Goal: Task Accomplishment & Management: Complete application form

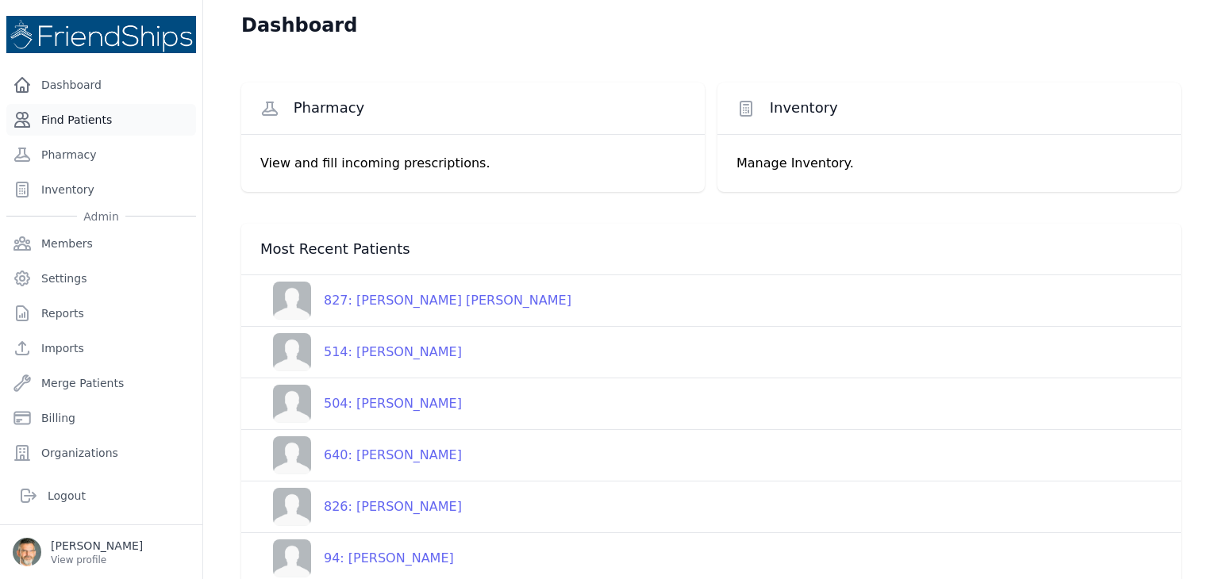
click at [76, 120] on link "Find Patients" at bounding box center [101, 120] width 190 height 32
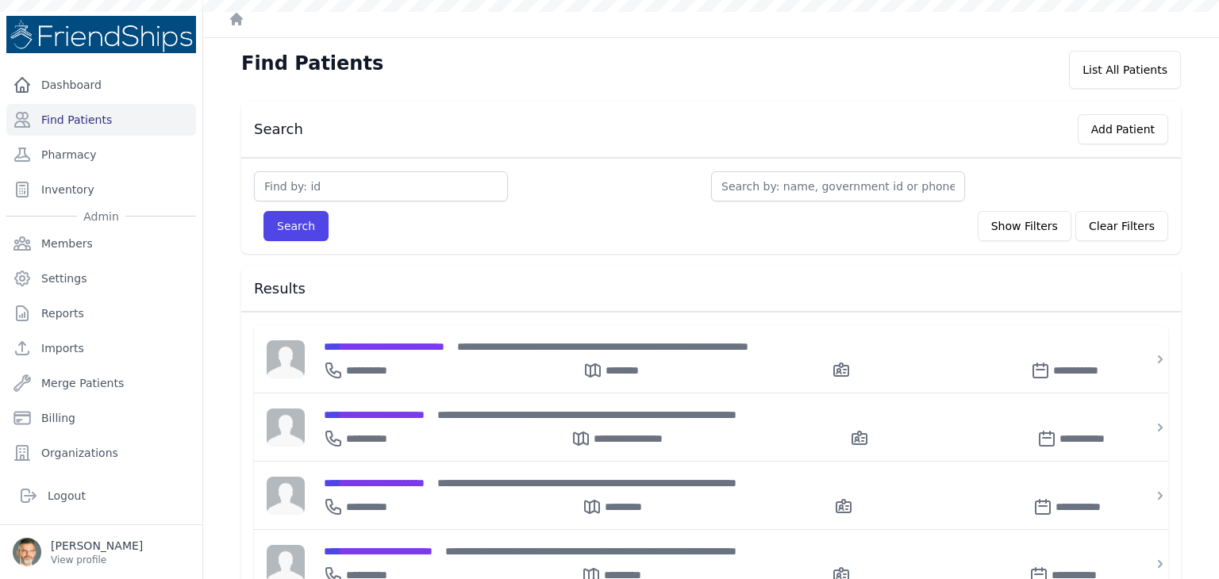
click at [329, 185] on input "text" at bounding box center [381, 186] width 254 height 30
type input "8"
type input "824"
click at [393, 341] on span "**********" at bounding box center [384, 346] width 121 height 11
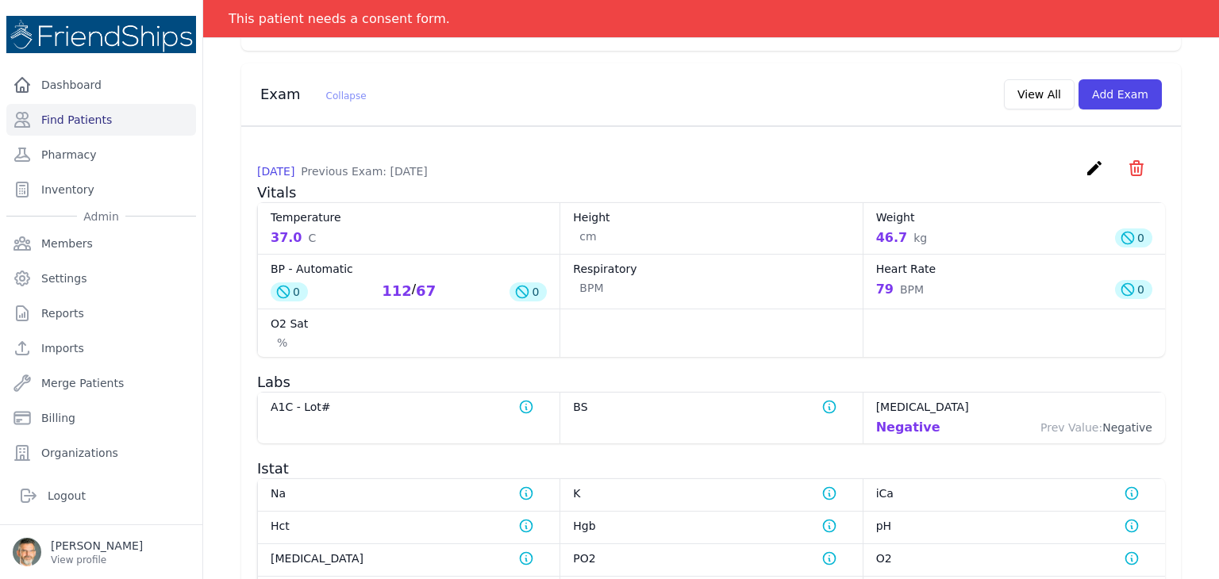
scroll to position [635, 0]
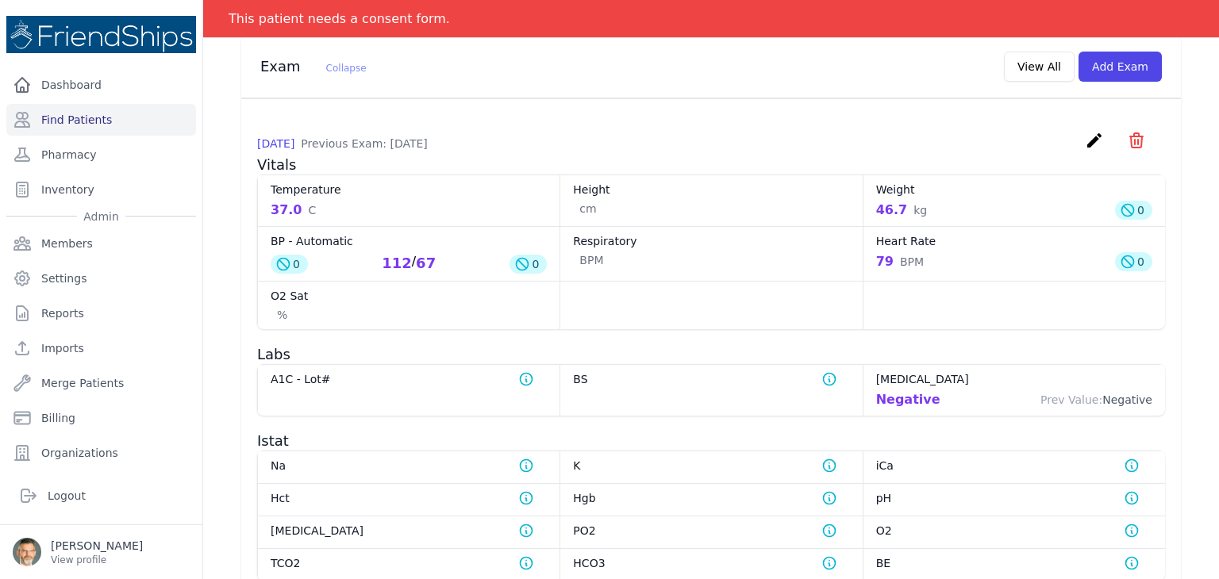
click at [923, 397] on dd "Negative Prev Value: Negative" at bounding box center [1014, 399] width 276 height 19
click at [913, 400] on div "Negative" at bounding box center [908, 399] width 64 height 19
click at [906, 377] on dt "Strep Test" at bounding box center [1014, 379] width 276 height 16
click at [889, 377] on dt "Strep Test" at bounding box center [1014, 379] width 276 height 16
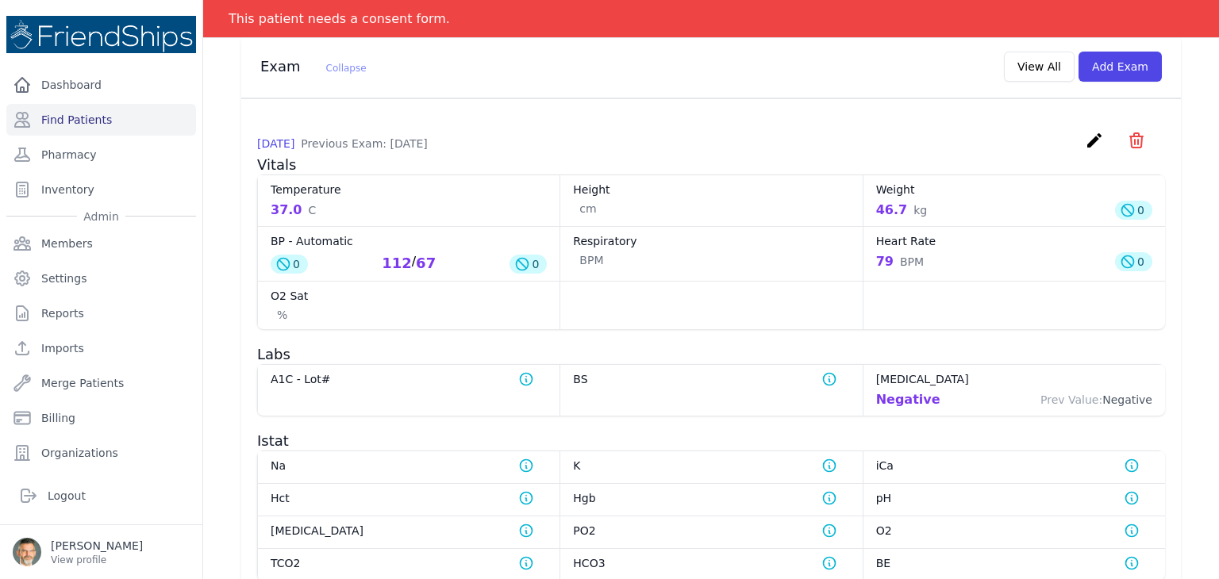
click at [905, 391] on div "Negative" at bounding box center [908, 399] width 64 height 19
click at [914, 394] on div "Negative" at bounding box center [908, 399] width 64 height 19
click at [929, 399] on dd "Negative Prev Value: Negative" at bounding box center [1014, 399] width 276 height 19
click at [928, 399] on dd "Negative Prev Value: Negative" at bounding box center [1014, 399] width 276 height 19
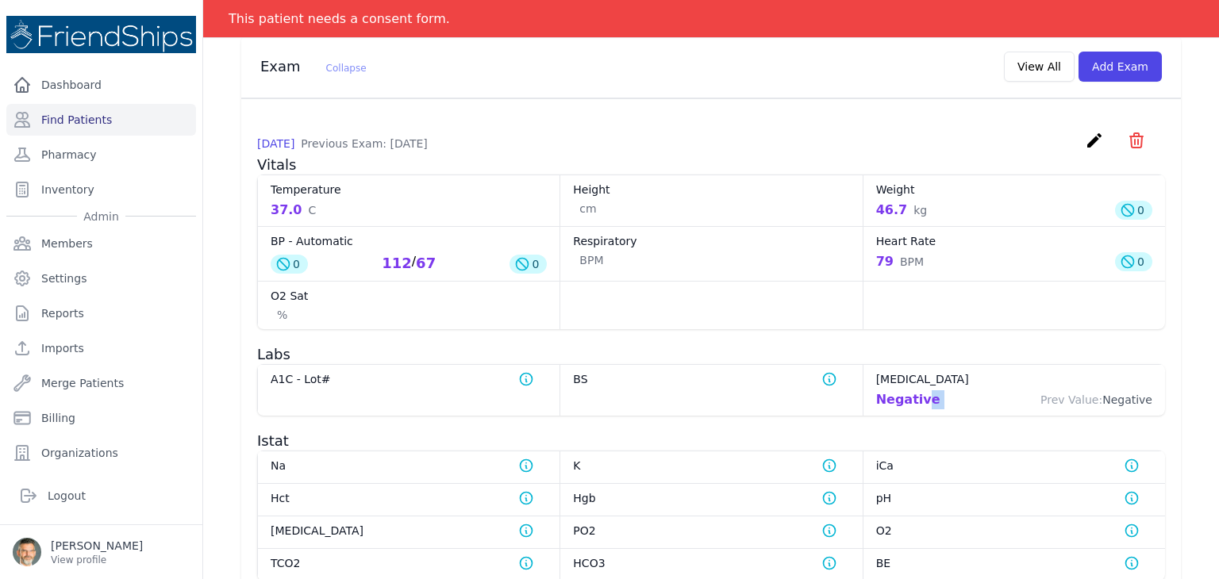
click at [1084, 134] on icon "create" at bounding box center [1093, 140] width 19 height 19
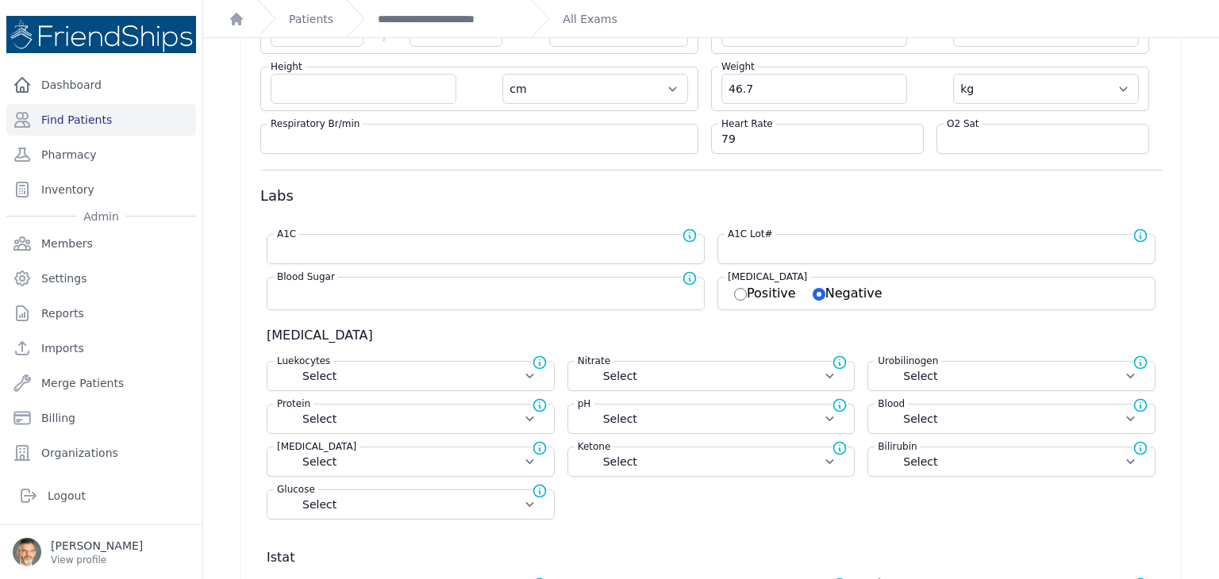
scroll to position [159, 0]
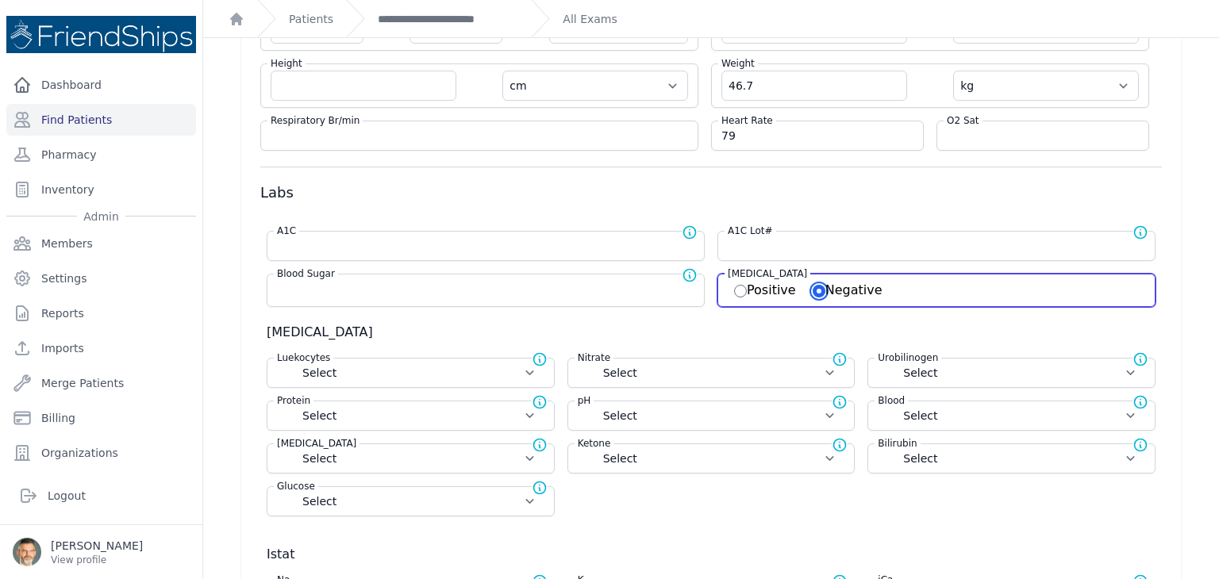
click at [812, 290] on input "Negative" at bounding box center [818, 291] width 13 height 13
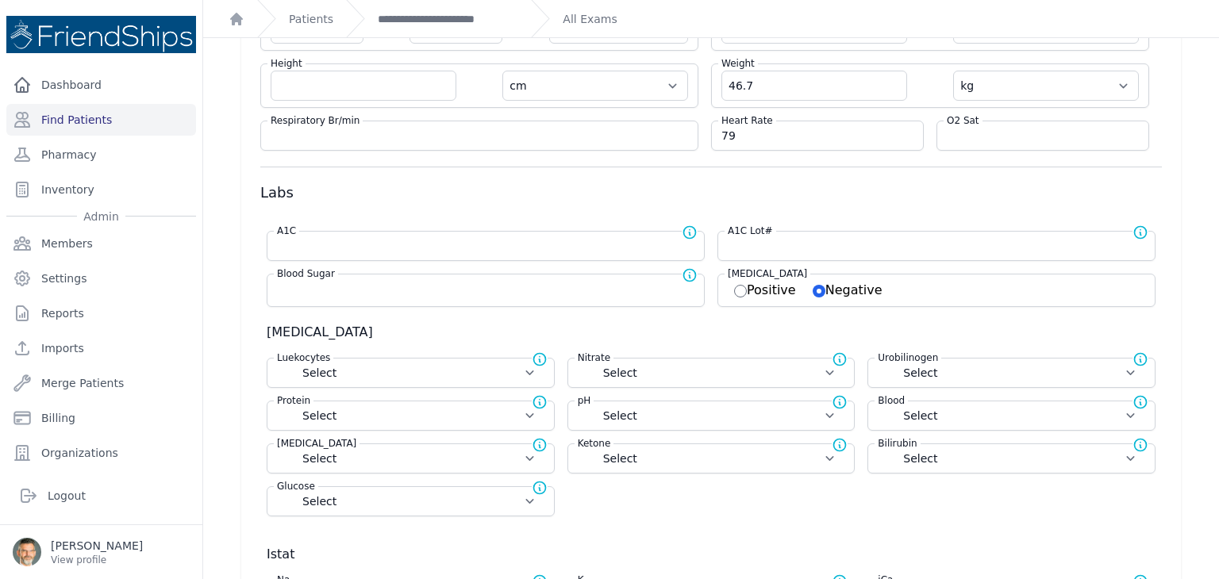
click at [888, 292] on div "Strep Test Positive Negative" at bounding box center [936, 290] width 438 height 33
click at [790, 293] on div "Strep Test Positive Negative" at bounding box center [936, 290] width 438 height 33
click at [785, 290] on label "Positive" at bounding box center [765, 289] width 62 height 15
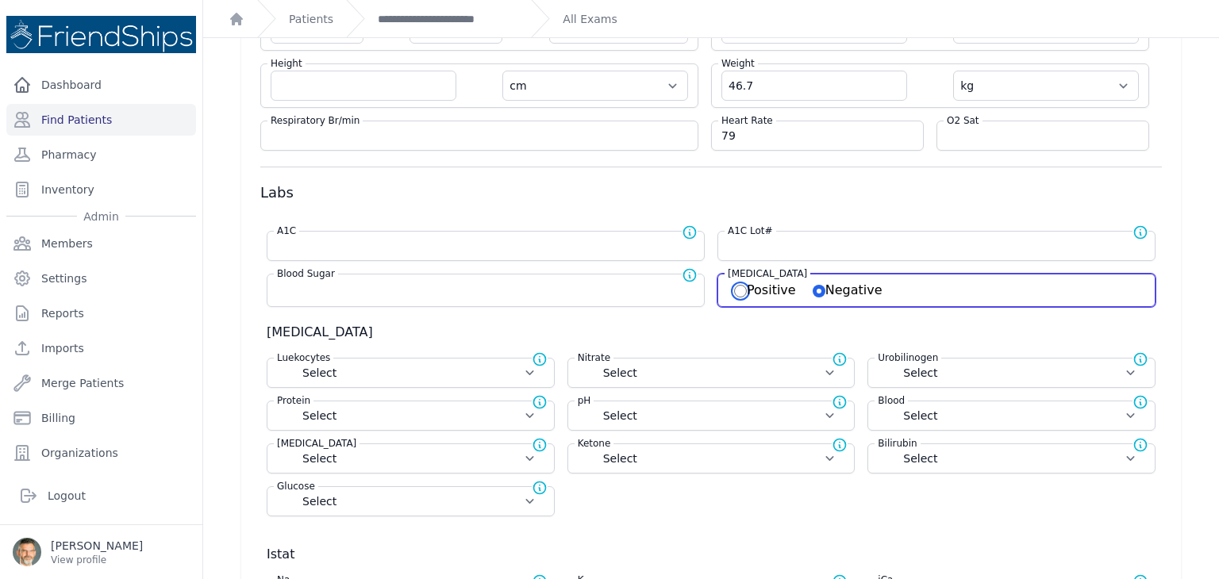
click at [747, 290] on input "Positive" at bounding box center [740, 291] width 13 height 13
radio input "true"
select select "Automatic"
select select "C"
select select "cm"
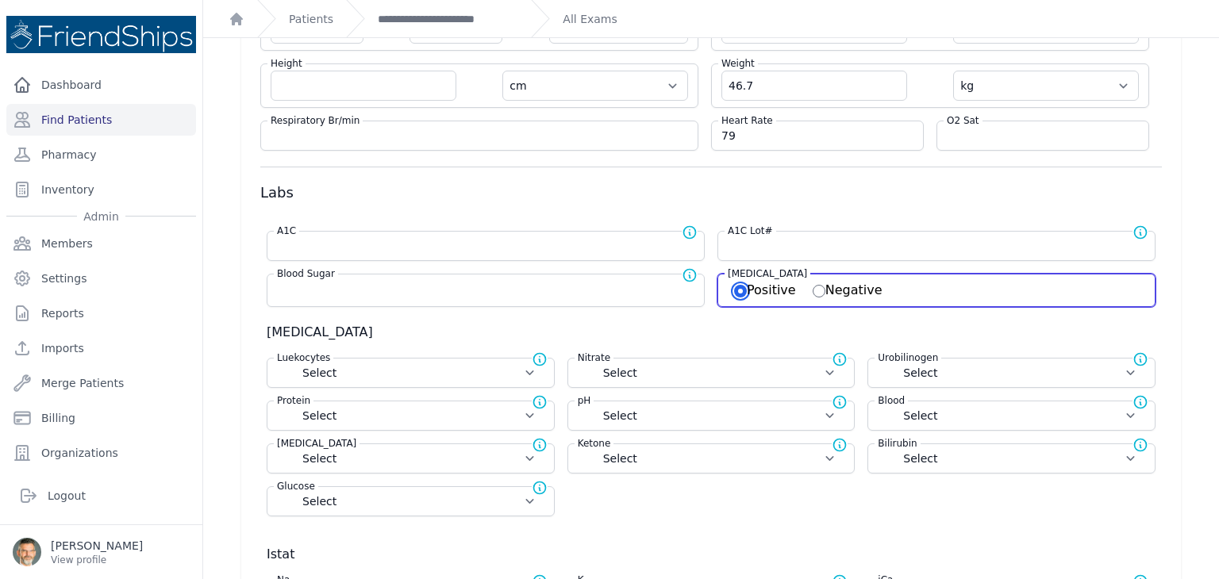
select select "kg"
select select
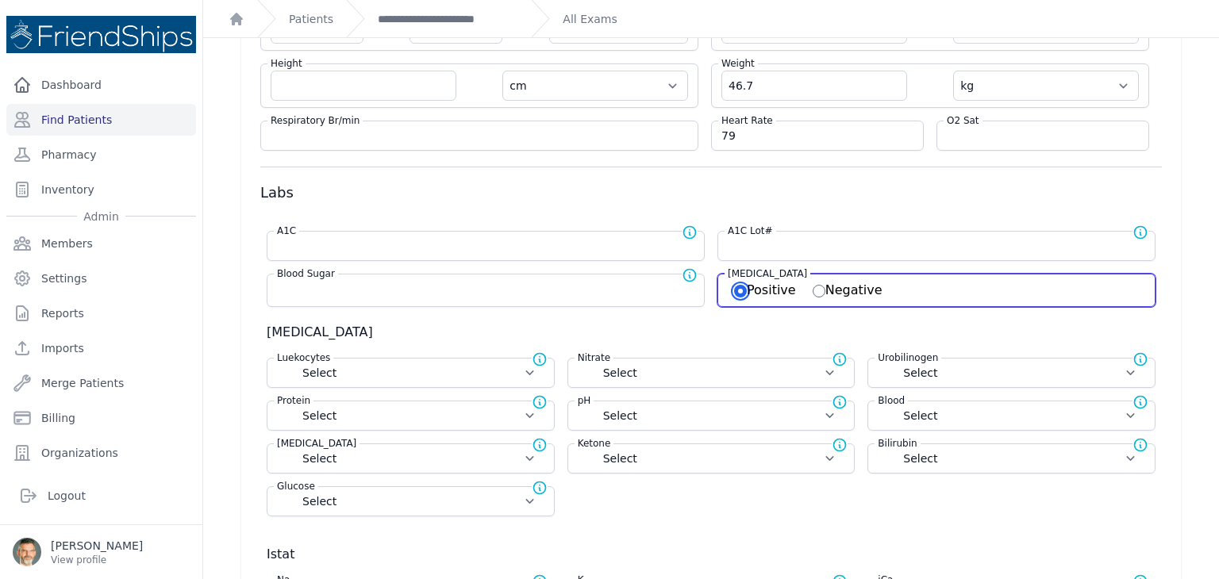
select select
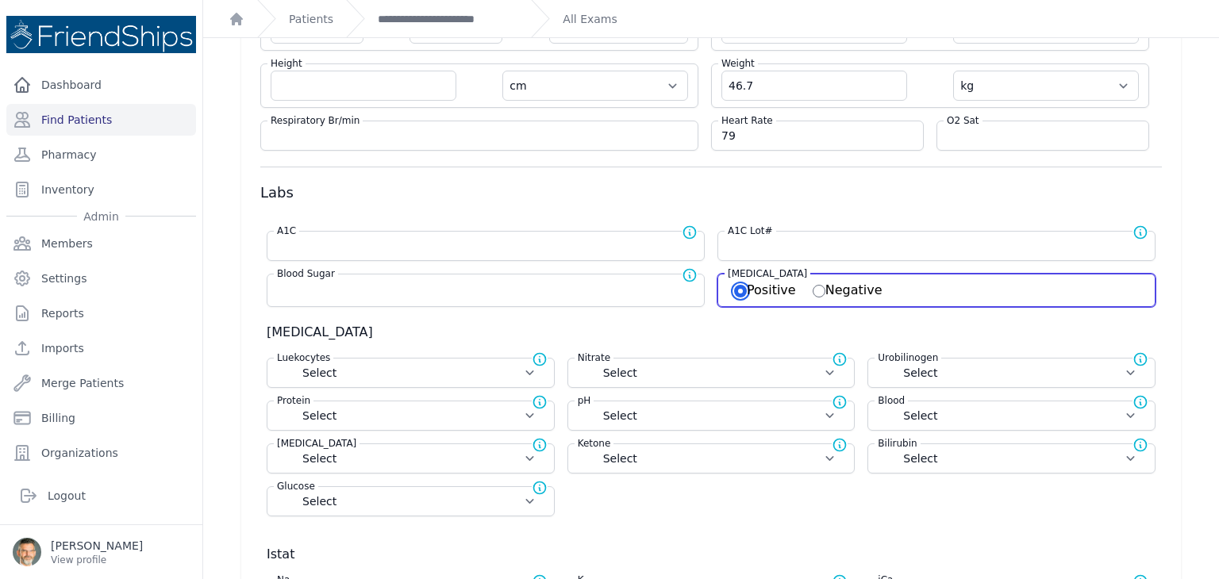
select select
click at [812, 289] on input "Negative" at bounding box center [818, 291] width 13 height 13
radio input "true"
select select "Automatic"
select select "C"
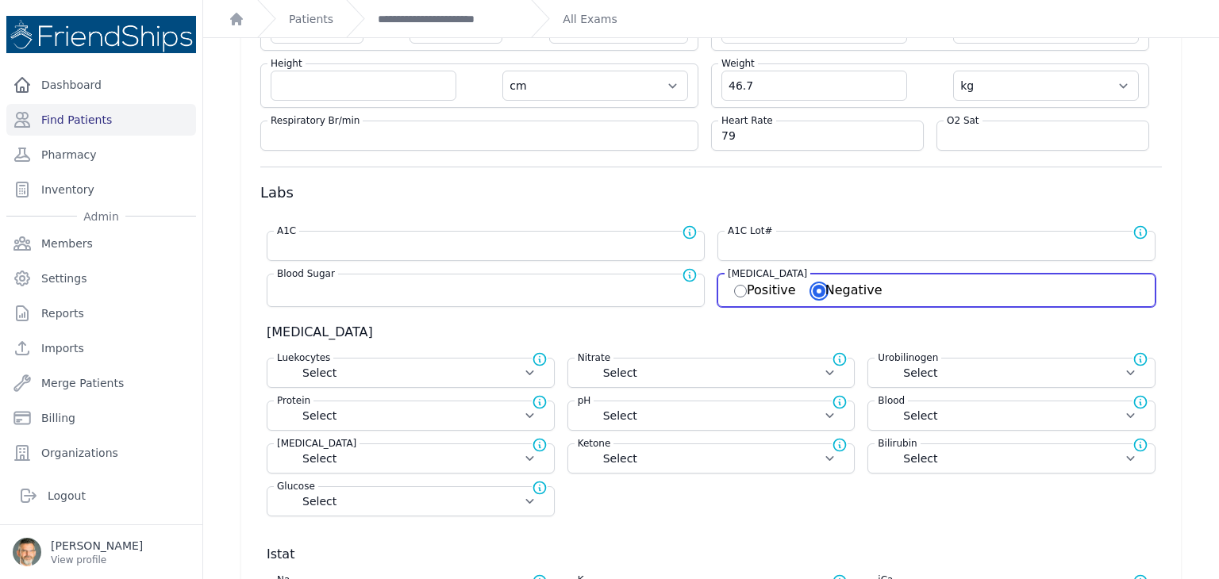
select select "cm"
select select "kg"
select select
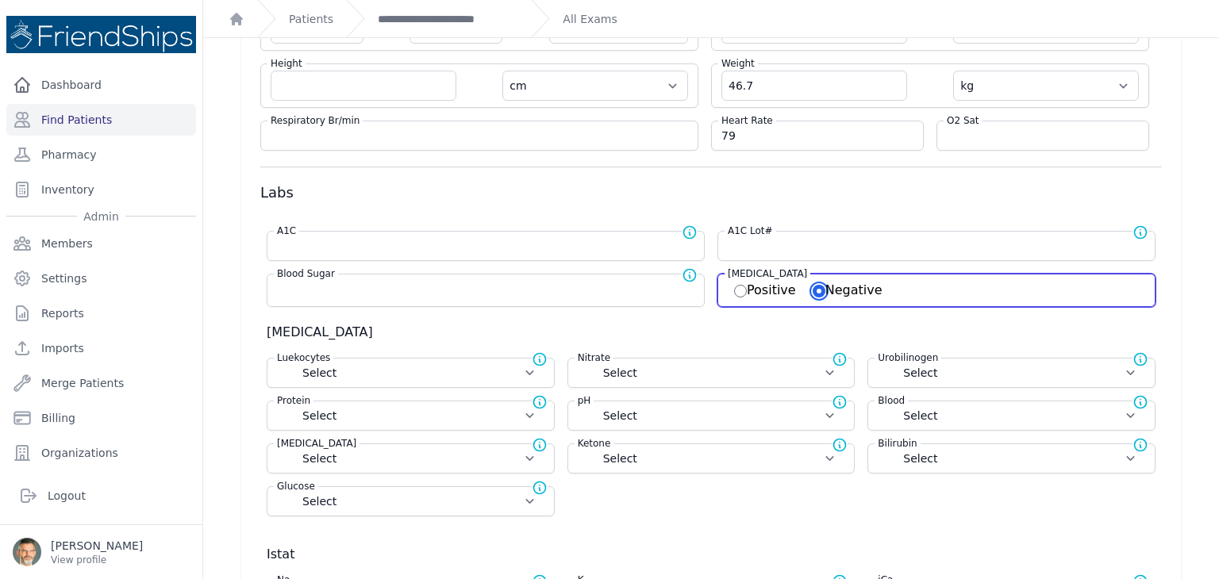
select select
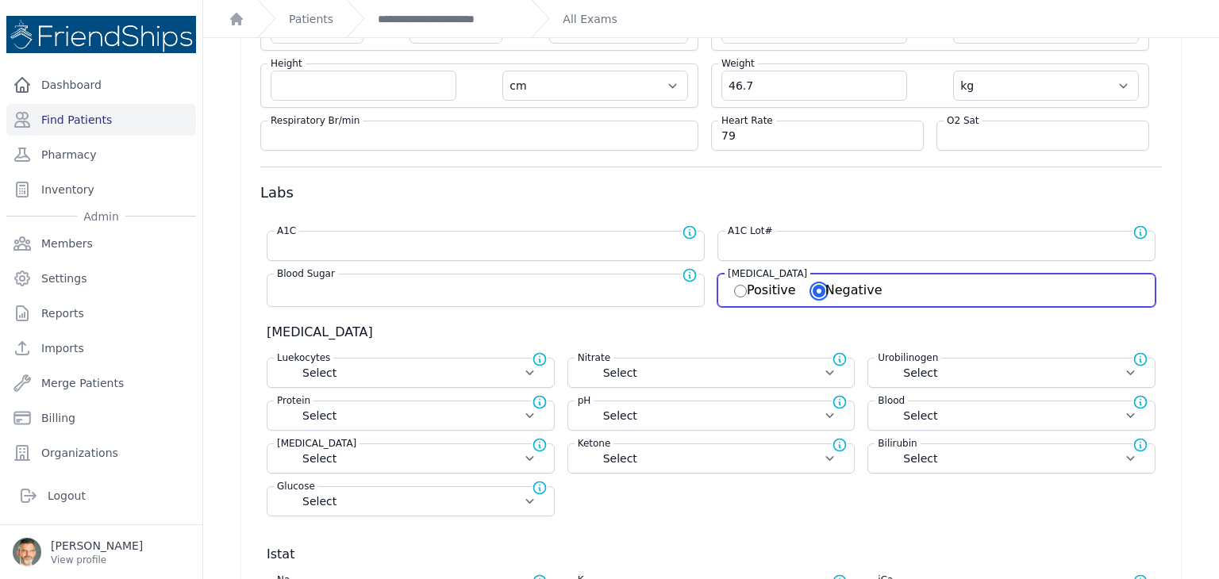
select select
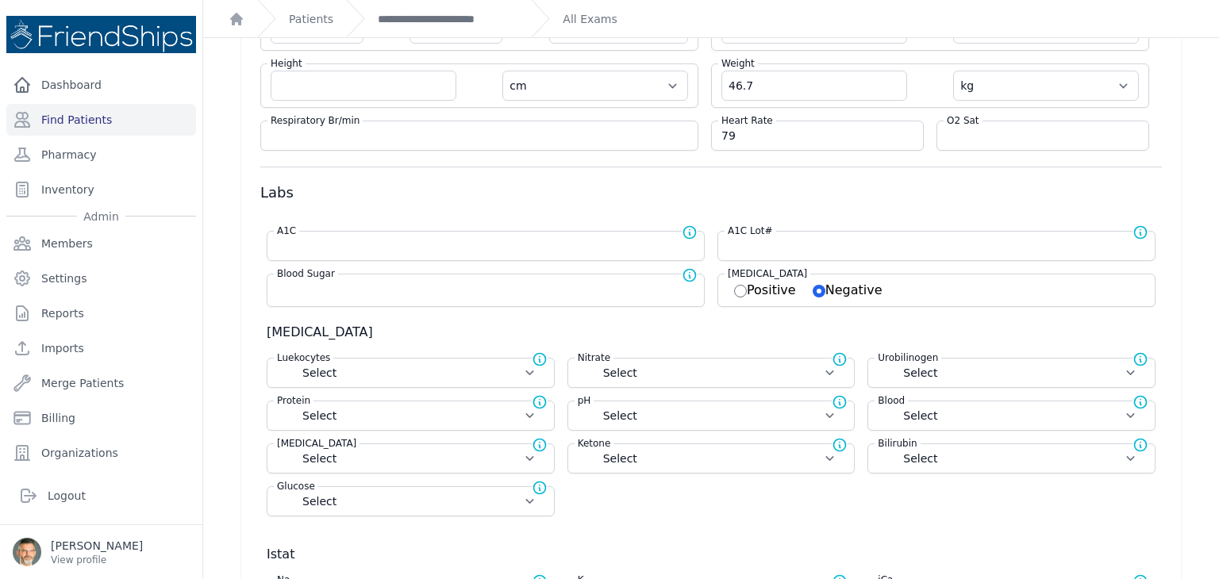
click at [917, 290] on div "Strep Test Positive Negative" at bounding box center [936, 290] width 438 height 33
click at [56, 115] on link "Find Patients" at bounding box center [101, 120] width 190 height 32
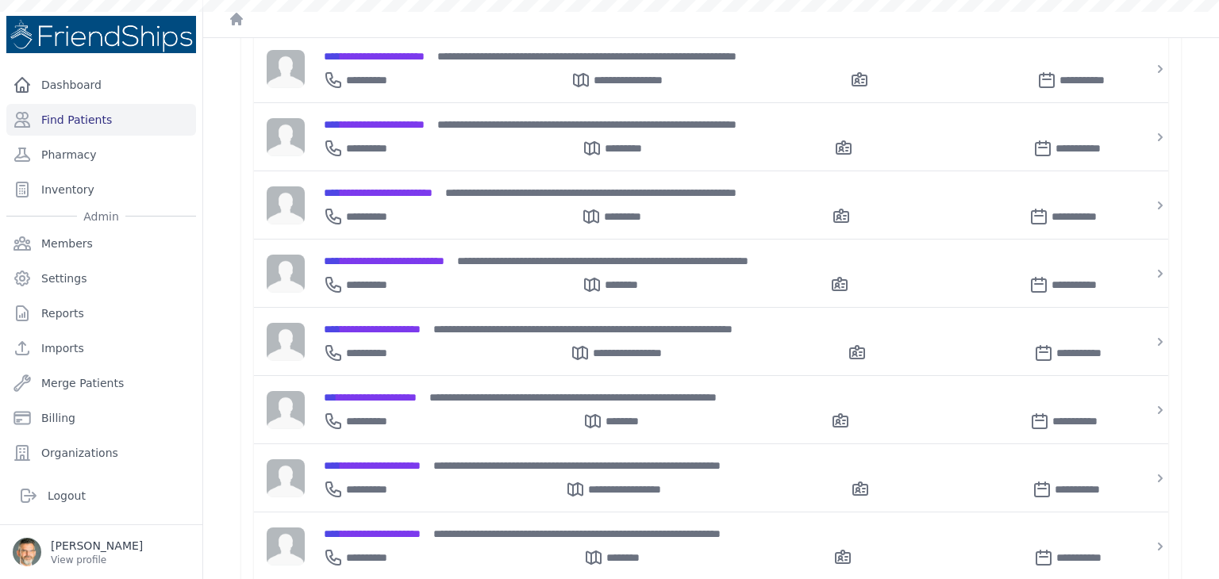
scroll to position [397, 0]
